Goal: Check status: Check status

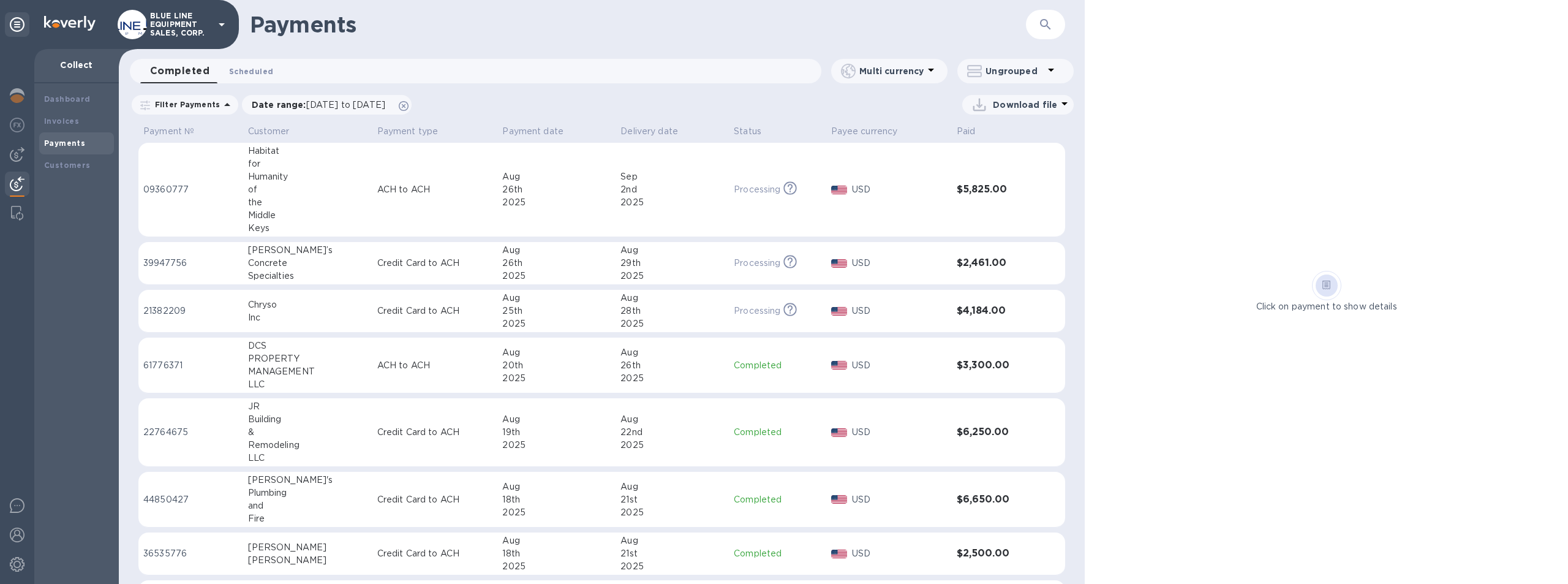
click at [254, 69] on span "Scheduled 0" at bounding box center [251, 71] width 44 height 13
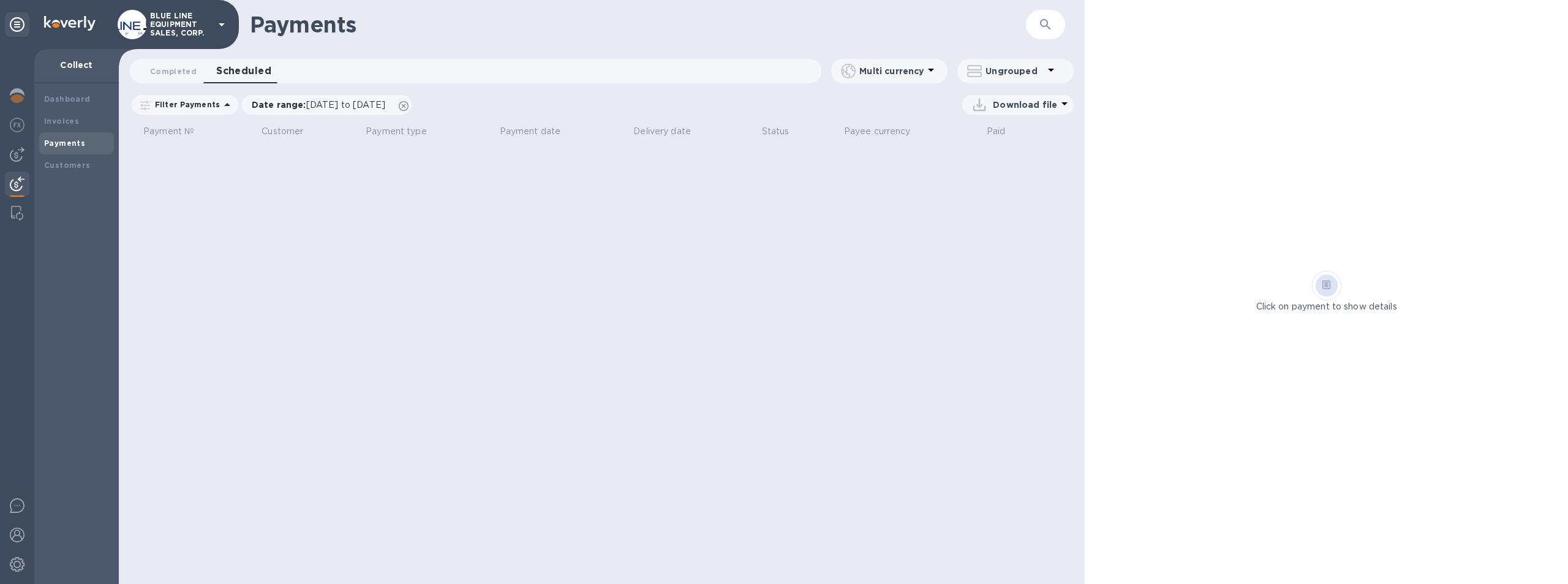
drag, startPoint x: 550, startPoint y: 243, endPoint x: 442, endPoint y: 208, distance: 113.5
click at [547, 243] on div "Payments ​ Completed 0 Scheduled 0 Multi currency Ungrouped Filter Payments Dat…" at bounding box center [601, 292] width 965 height 584
drag, startPoint x: 411, startPoint y: 186, endPoint x: 402, endPoint y: 195, distance: 12.7
click at [411, 186] on div "Payments ​ Completed 0 Scheduled 0 Multi currency Ungrouped Filter Payments Dat…" at bounding box center [601, 292] width 965 height 584
click at [172, 70] on span "Completed 0" at bounding box center [173, 71] width 47 height 13
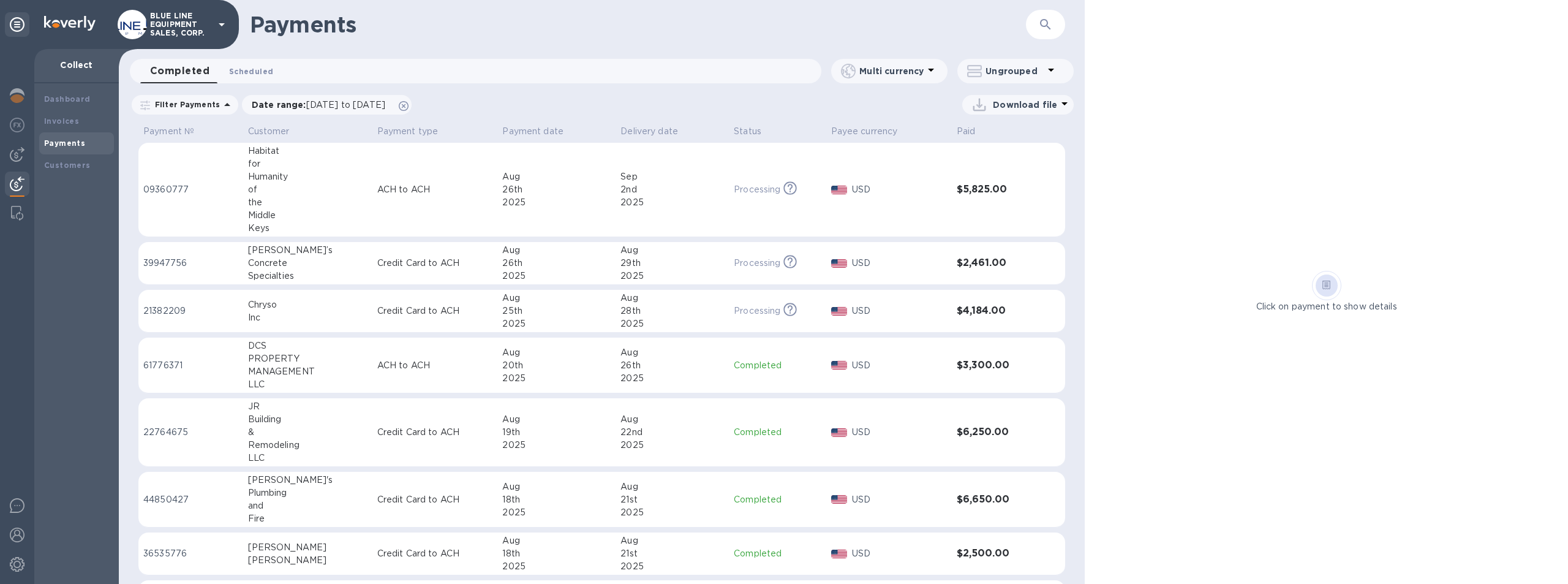
click at [256, 69] on span "Scheduled 0" at bounding box center [251, 71] width 44 height 13
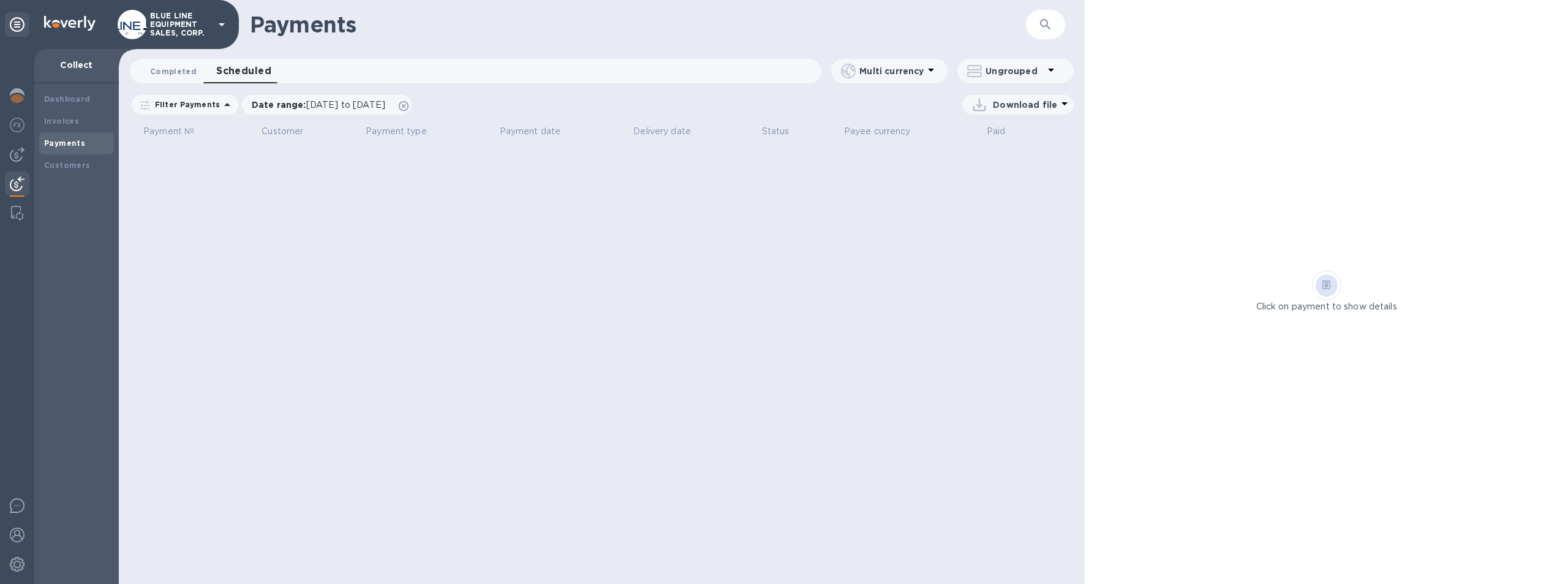
click at [176, 69] on span "Completed 0" at bounding box center [173, 71] width 47 height 13
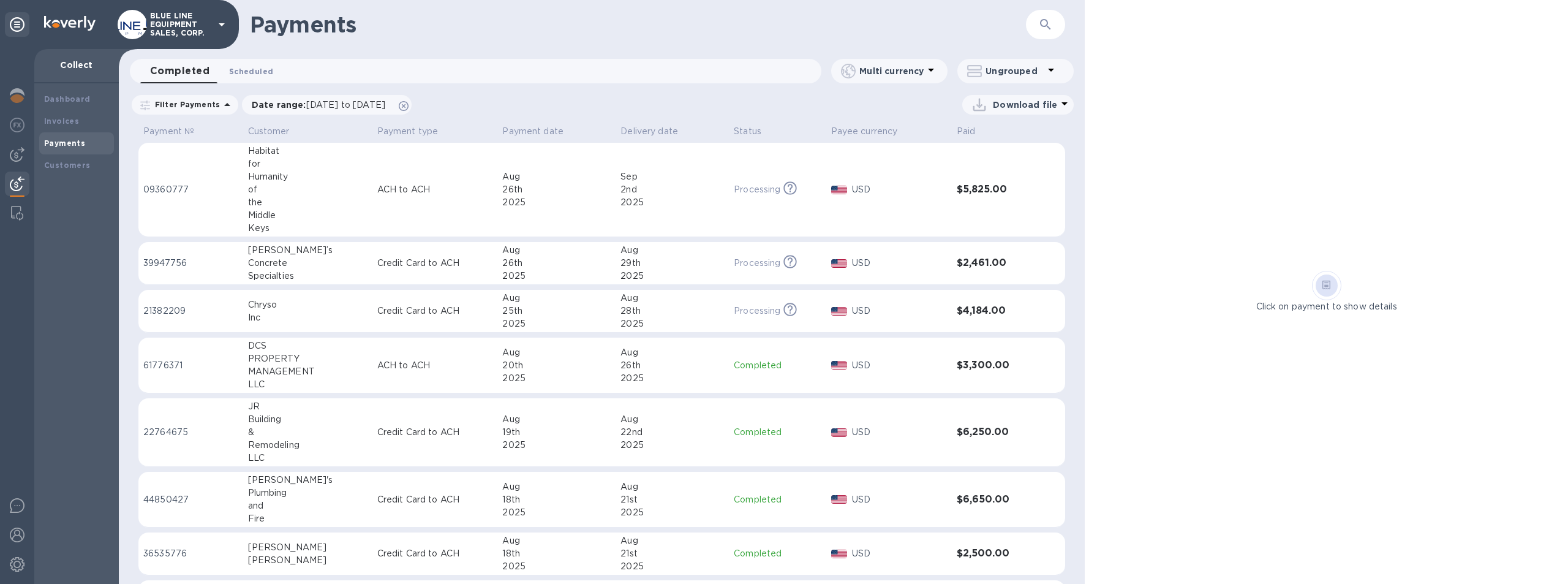
click at [247, 68] on span "Scheduled 0" at bounding box center [251, 71] width 44 height 13
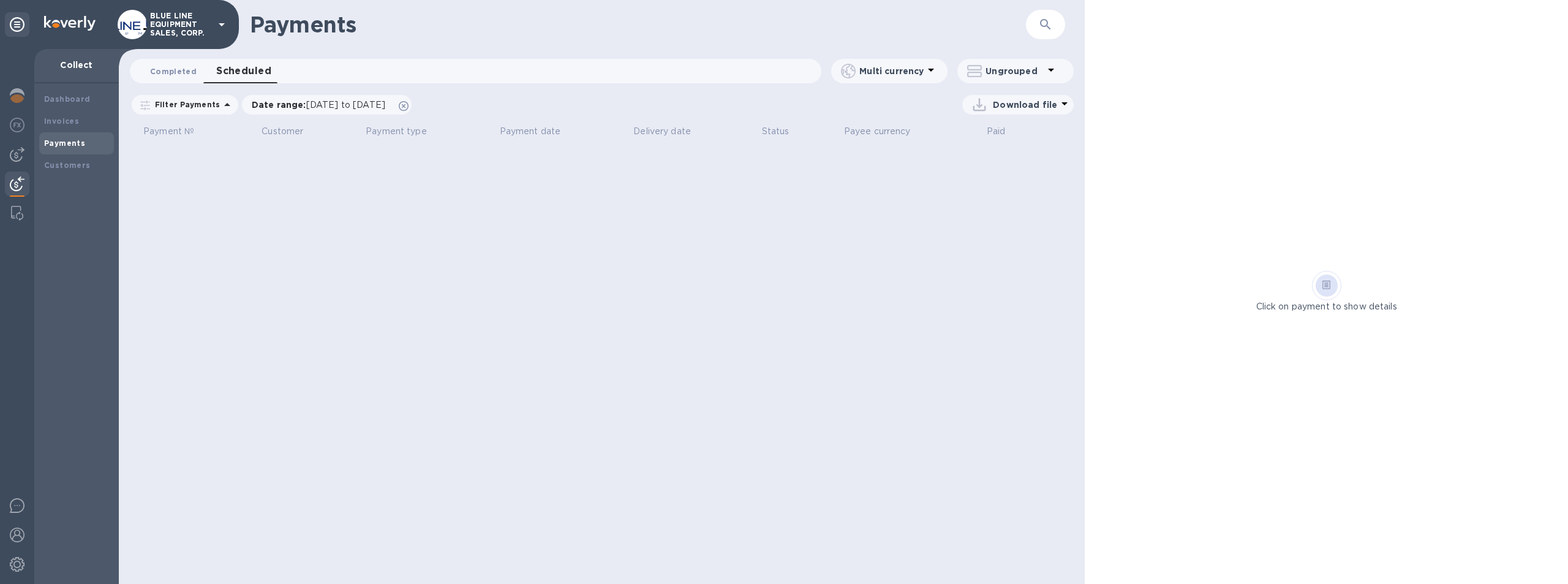
click at [164, 66] on span "Completed 0" at bounding box center [173, 71] width 47 height 13
